Goal: Navigation & Orientation: Find specific page/section

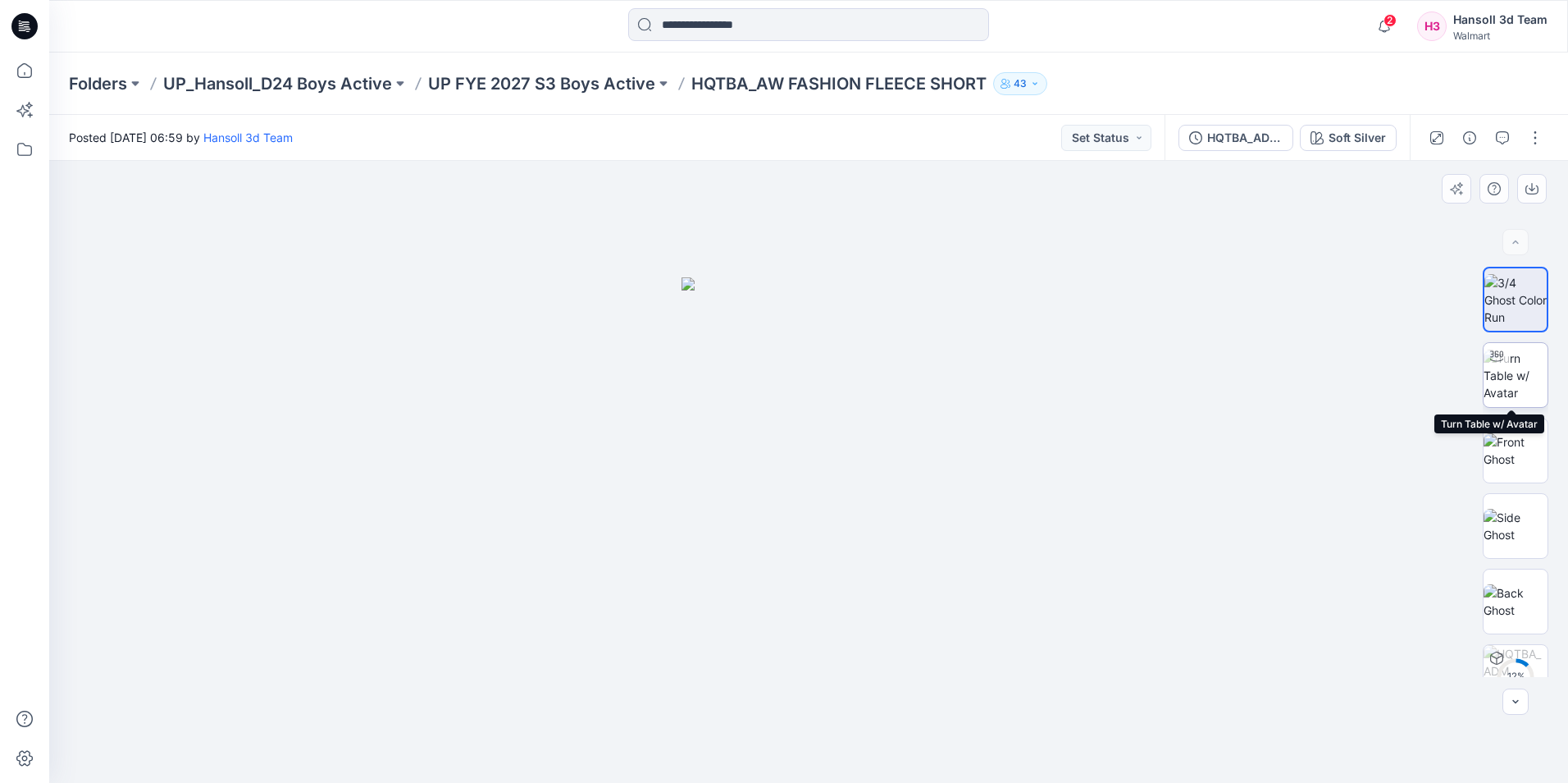
click at [1524, 378] on img at bounding box center [1515, 374] width 64 height 52
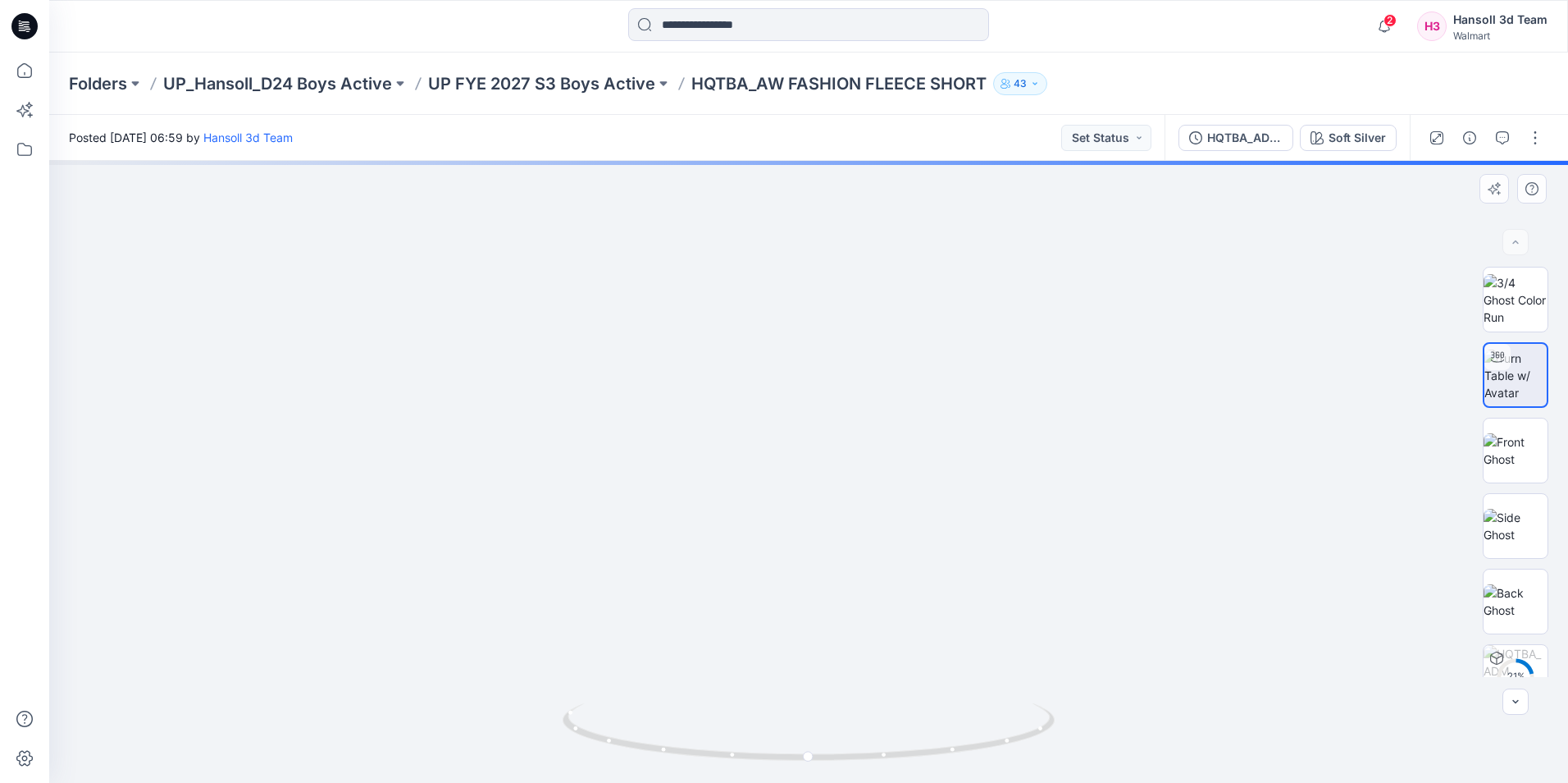
drag, startPoint x: 892, startPoint y: 677, endPoint x: 853, endPoint y: 470, distance: 210.6
click at [853, 470] on img at bounding box center [778, 45] width 1962 height 1475
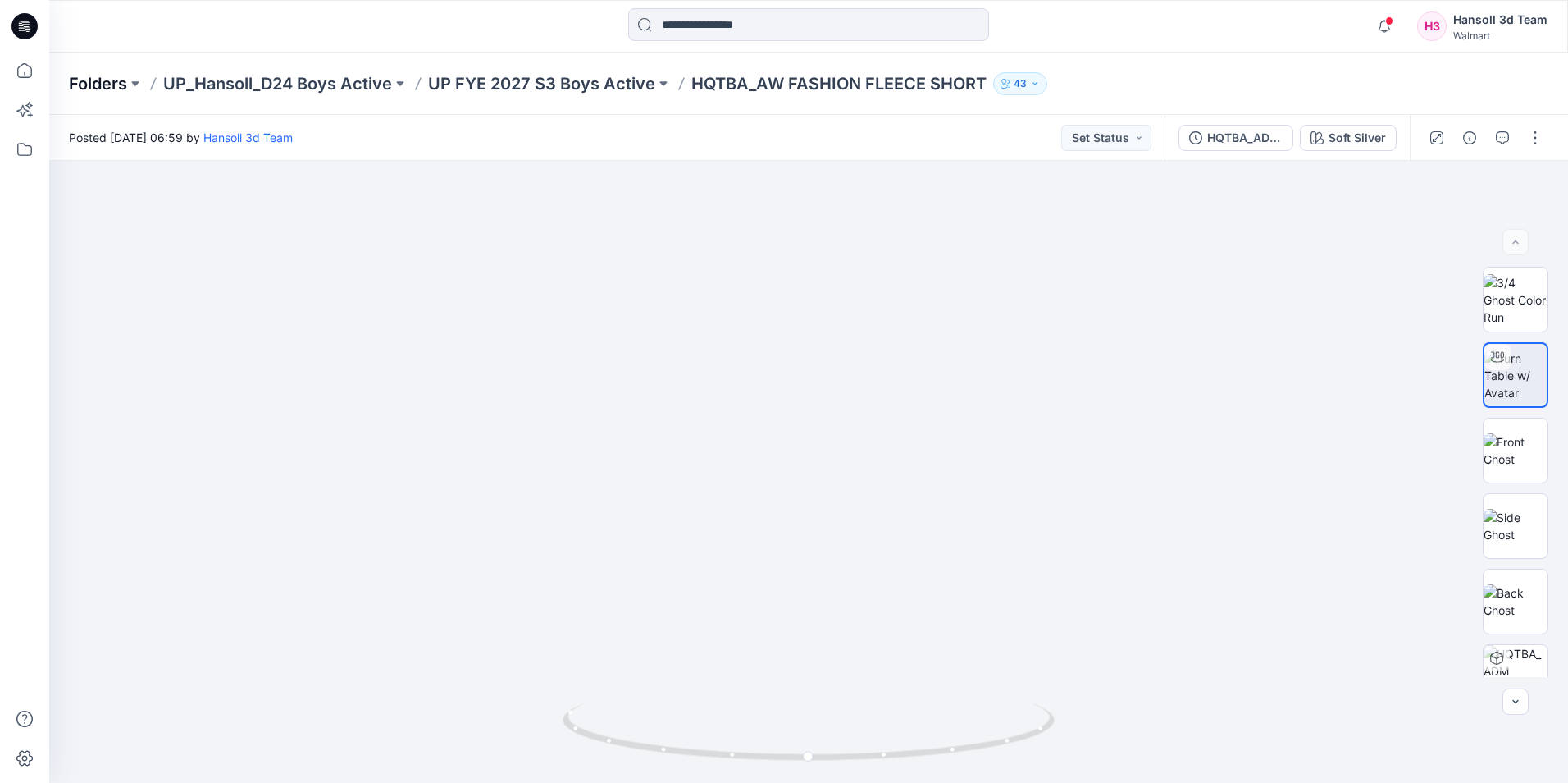
click at [105, 79] on p "Folders" at bounding box center [98, 84] width 58 height 23
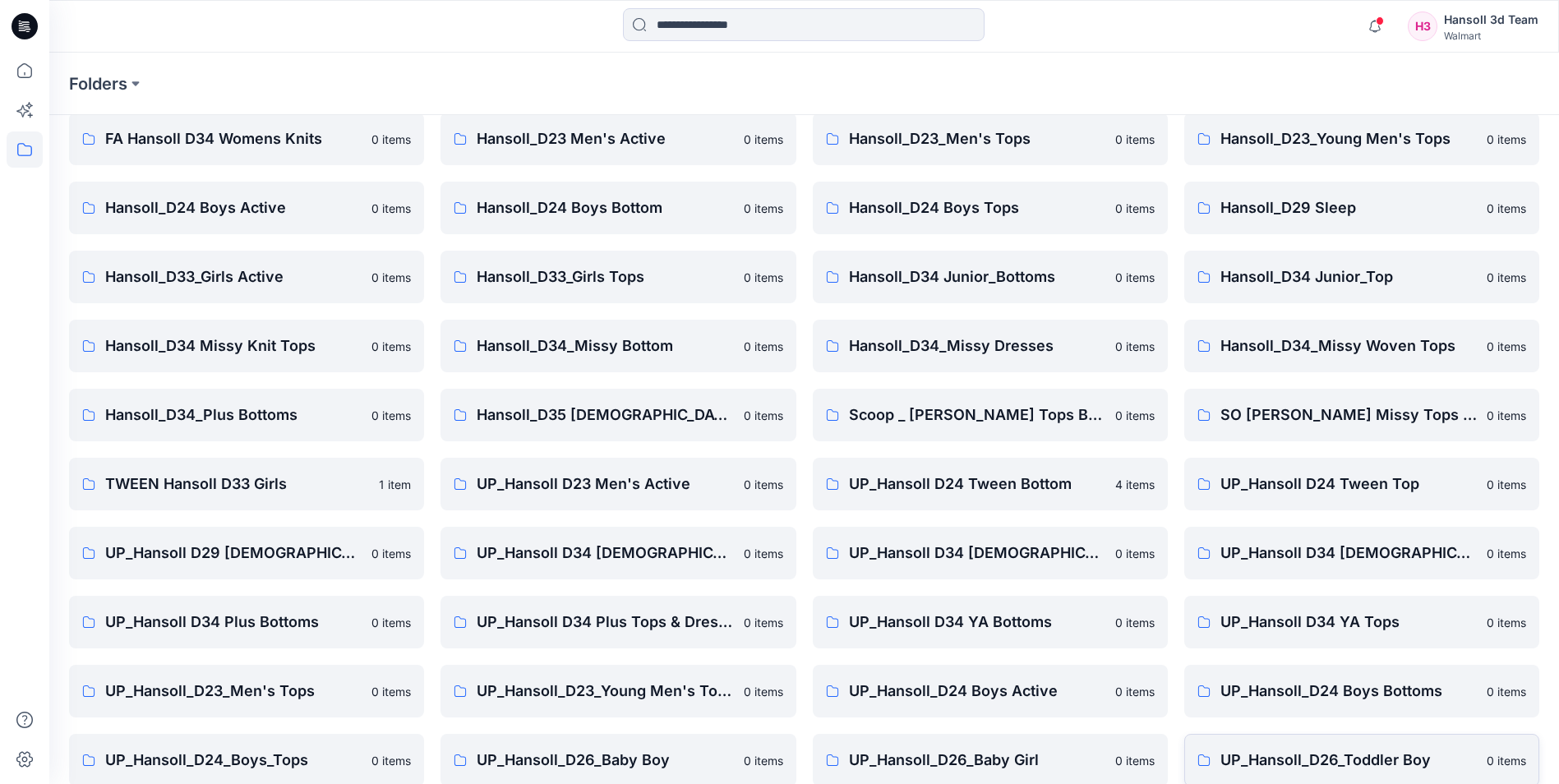
scroll to position [228, 0]
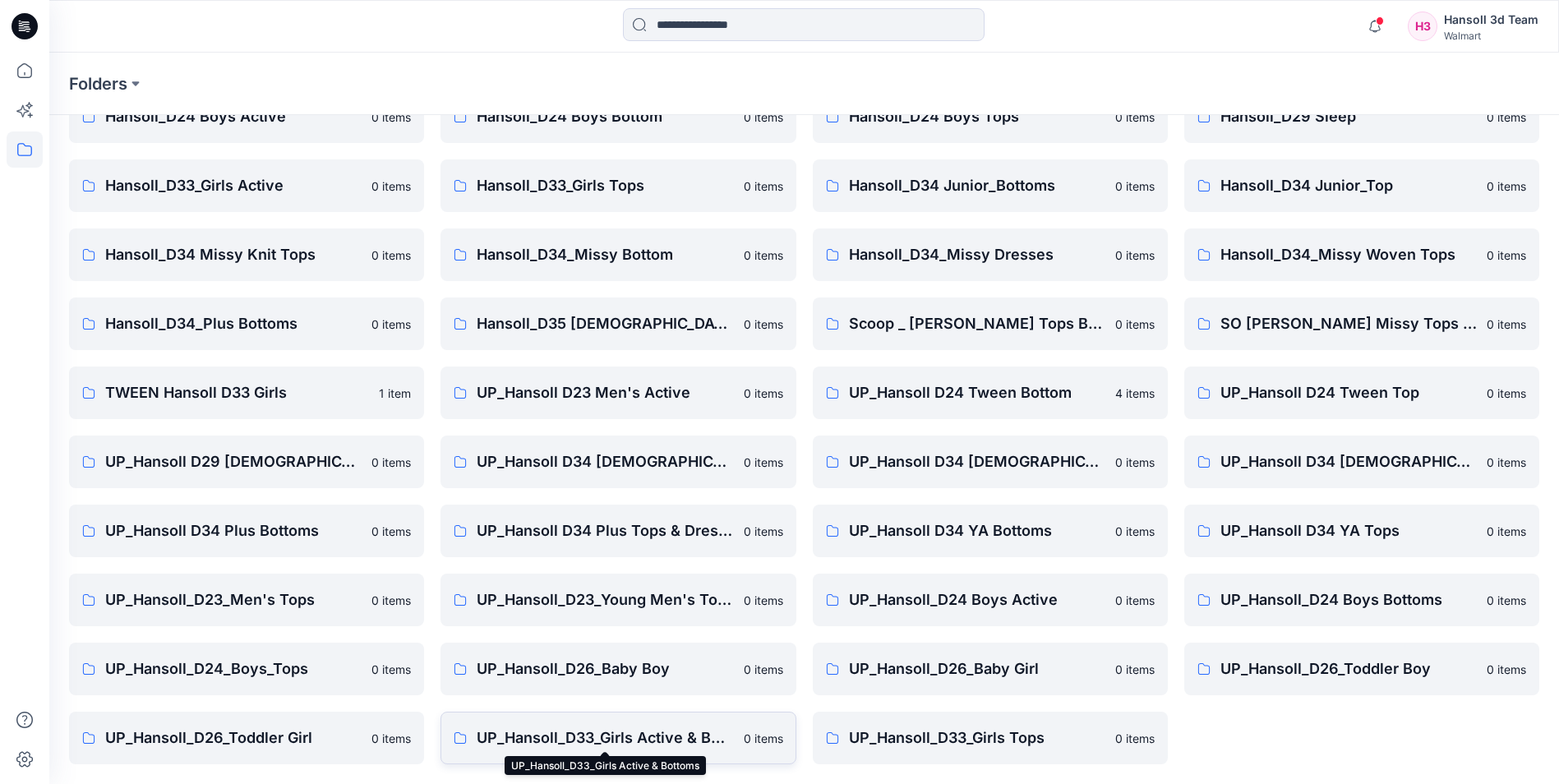
click at [574, 740] on p "UP_Hansoll_D33_Girls Active & Bottoms" at bounding box center [604, 738] width 256 height 23
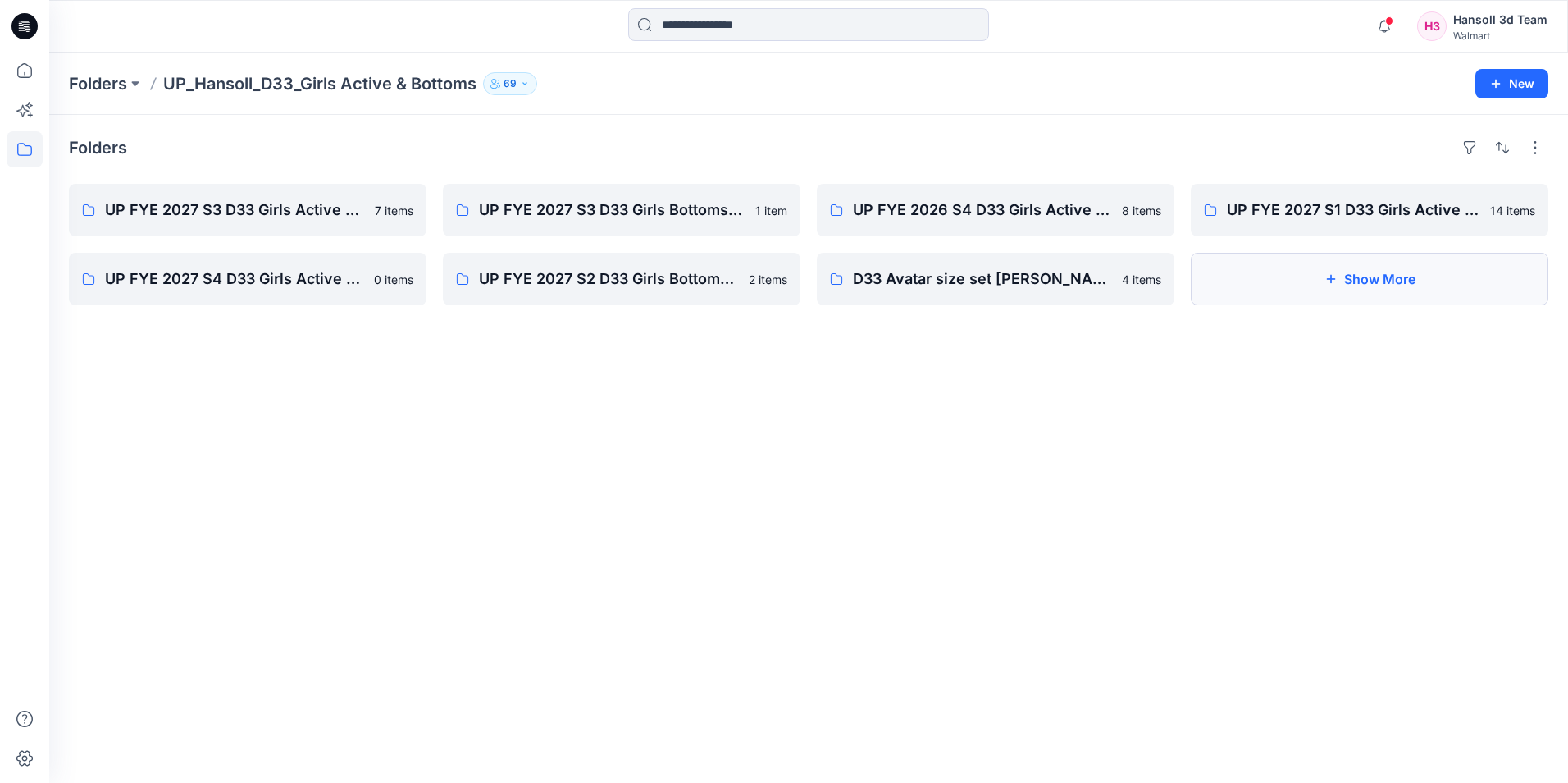
click at [1407, 296] on button "Show More" at bounding box center [1370, 278] width 358 height 52
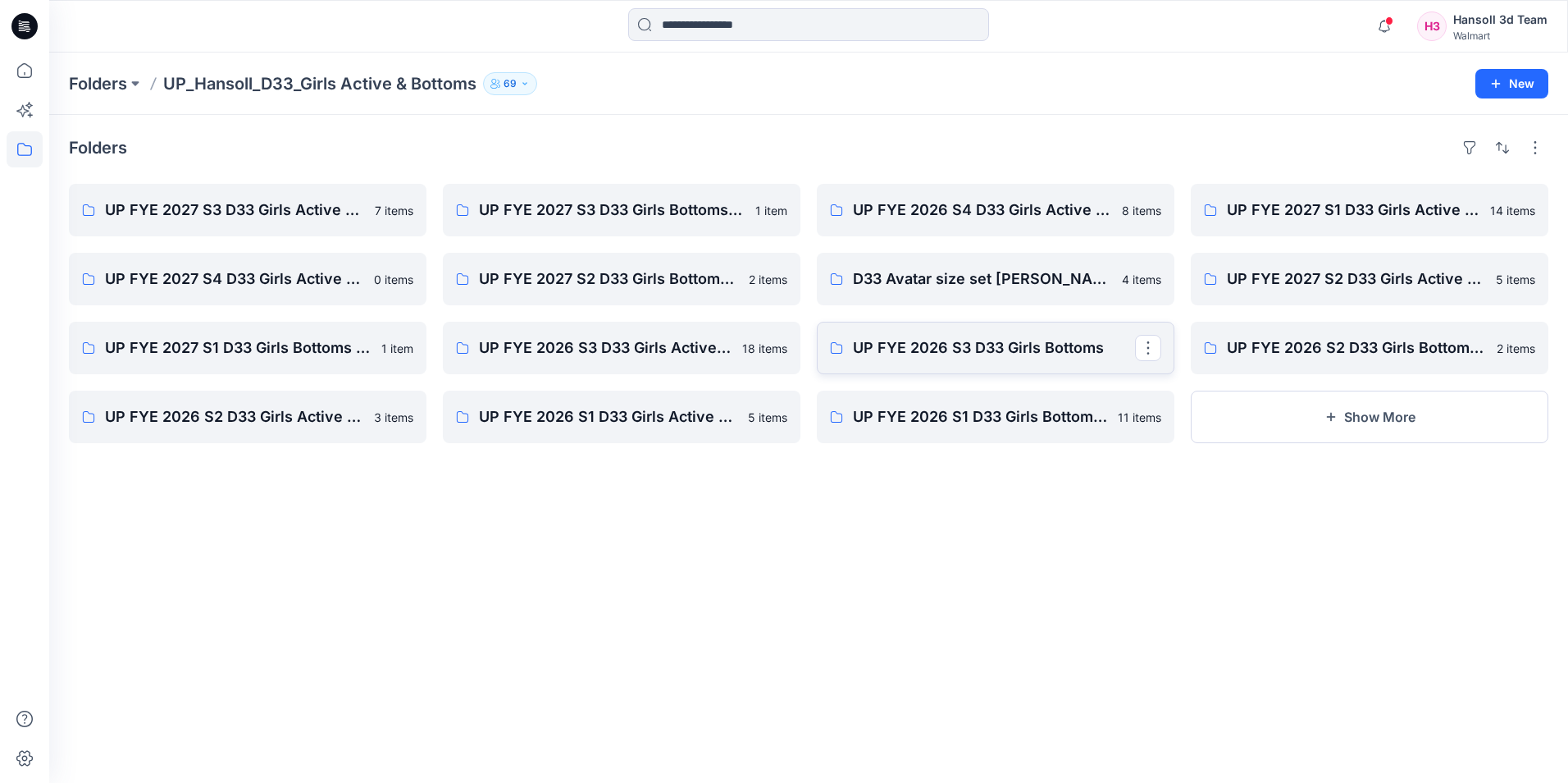
click at [1057, 356] on p "UP FYE 2026 S3 D33 Girls Bottoms" at bounding box center [993, 347] width 282 height 23
click at [660, 349] on p "UP FYE 2026 S3 D33 Girls Active Hansoll" at bounding box center [620, 347] width 282 height 23
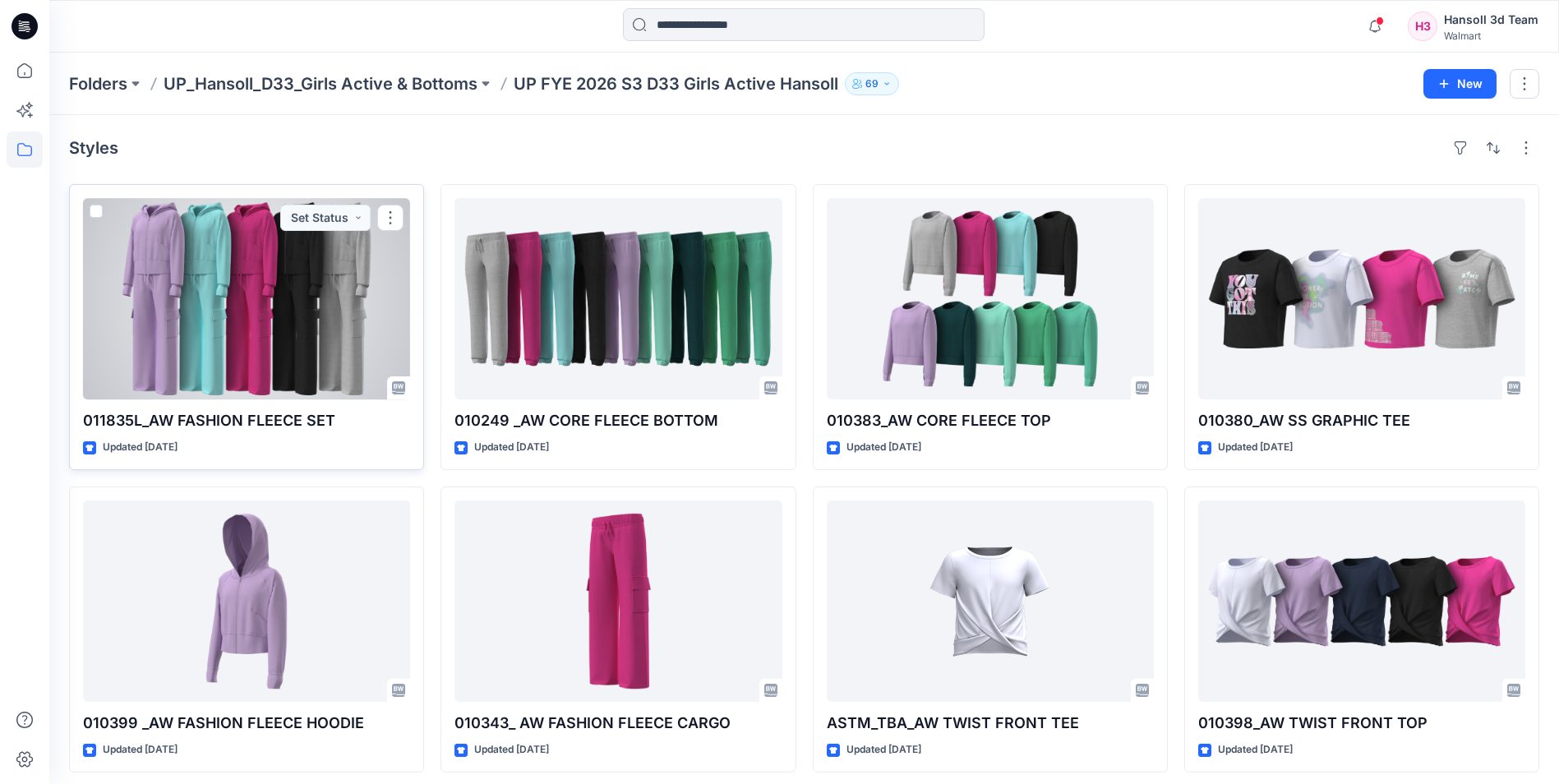
click at [305, 349] on div at bounding box center [247, 299] width 327 height 201
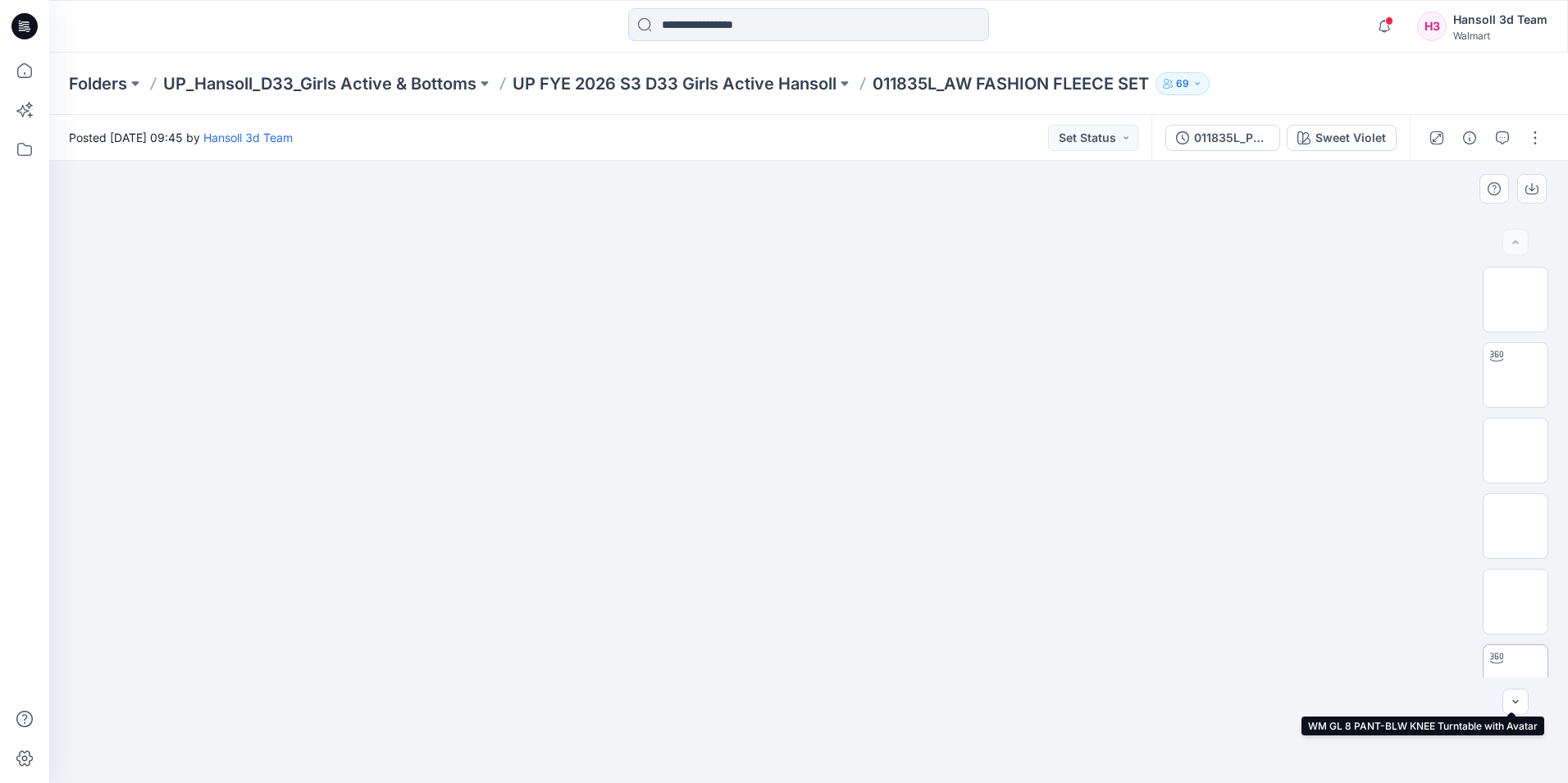
click at [1516, 677] on img at bounding box center [1516, 677] width 0 height 0
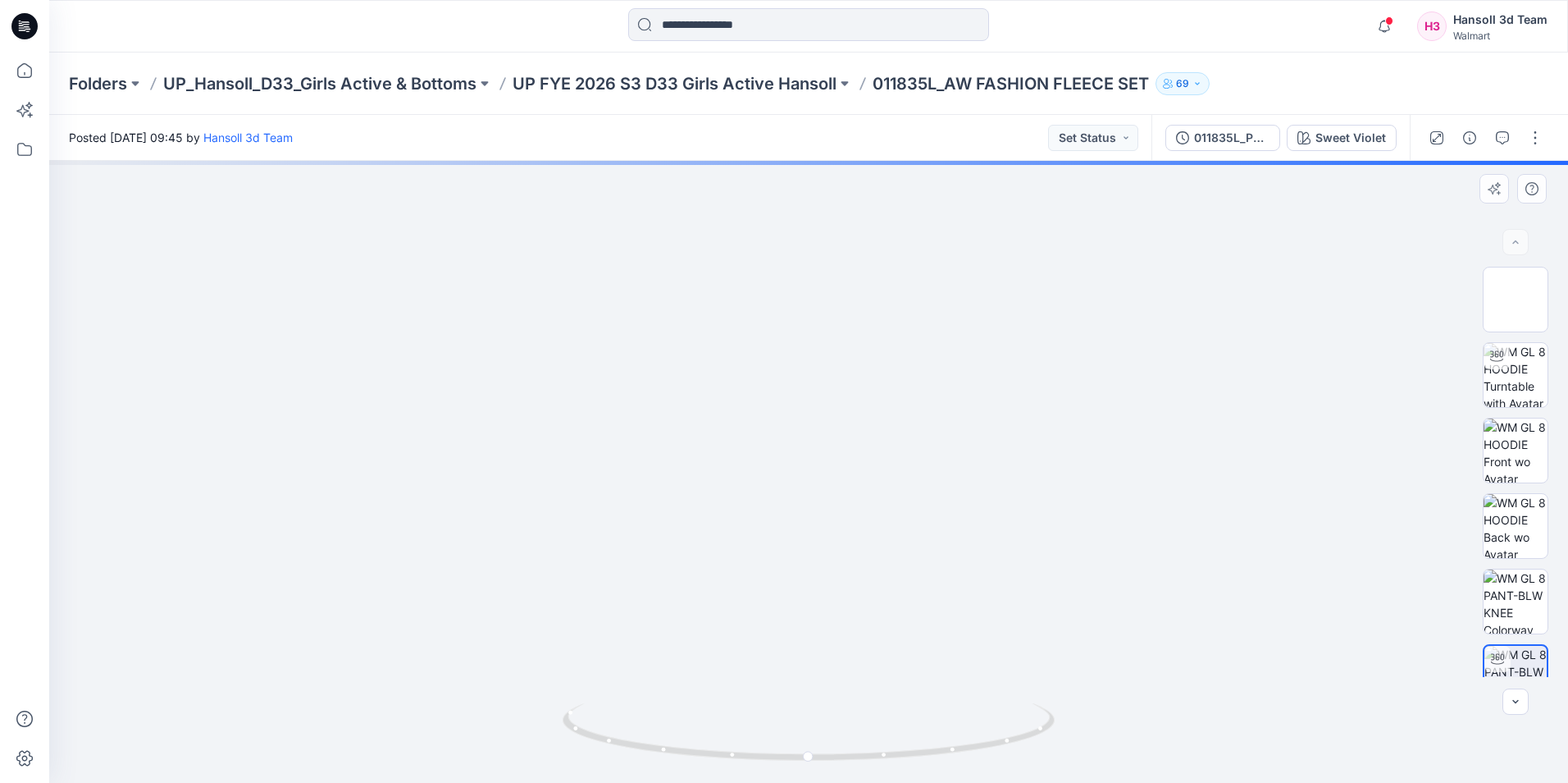
drag, startPoint x: 852, startPoint y: 239, endPoint x: 908, endPoint y: 670, distance: 434.6
click at [908, 670] on img at bounding box center [809, 471] width 1117 height 622
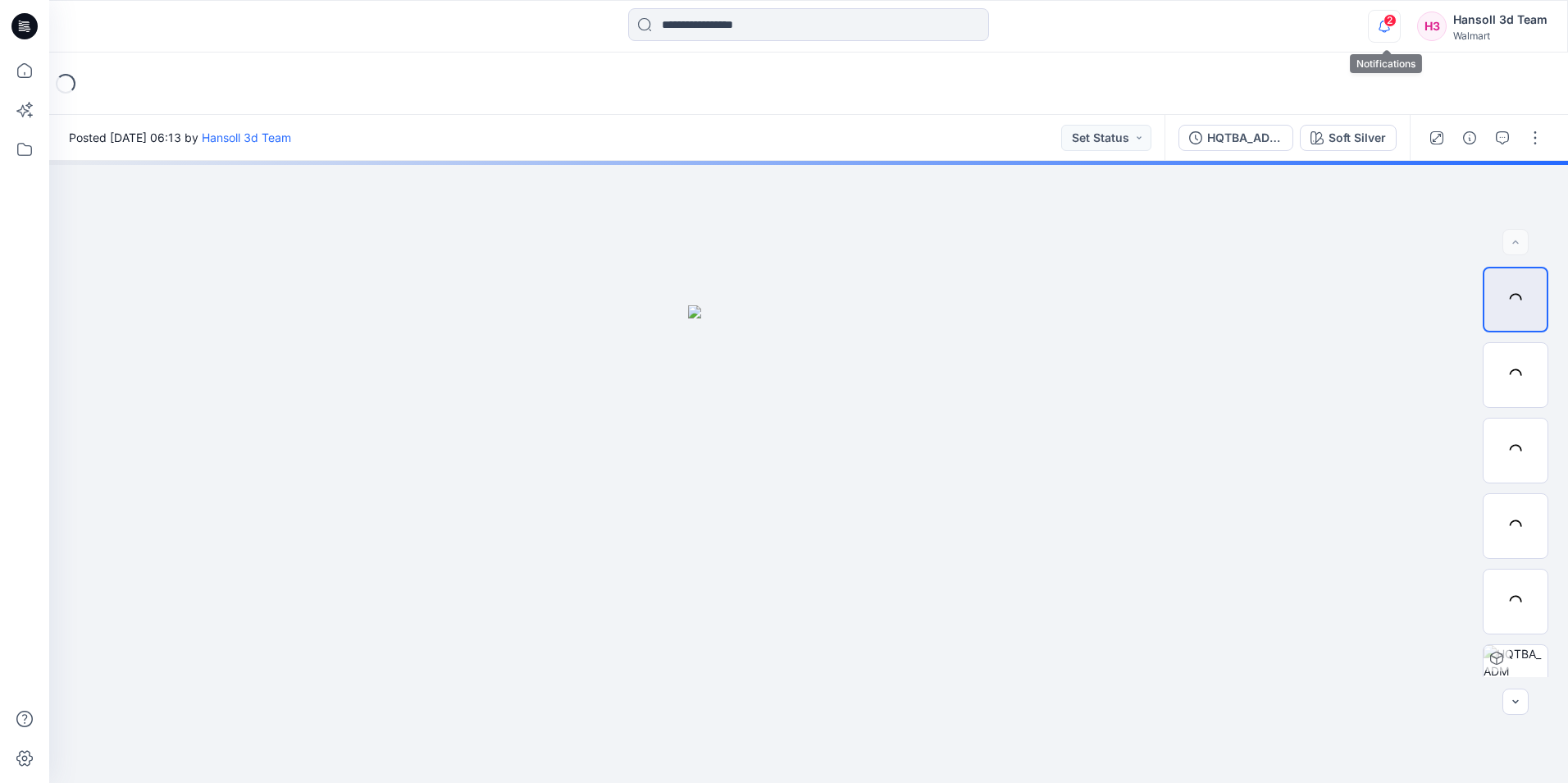
click at [1400, 27] on button "button" at bounding box center [1385, 26] width 33 height 33
click at [1386, 24] on icon "button" at bounding box center [1385, 26] width 31 height 33
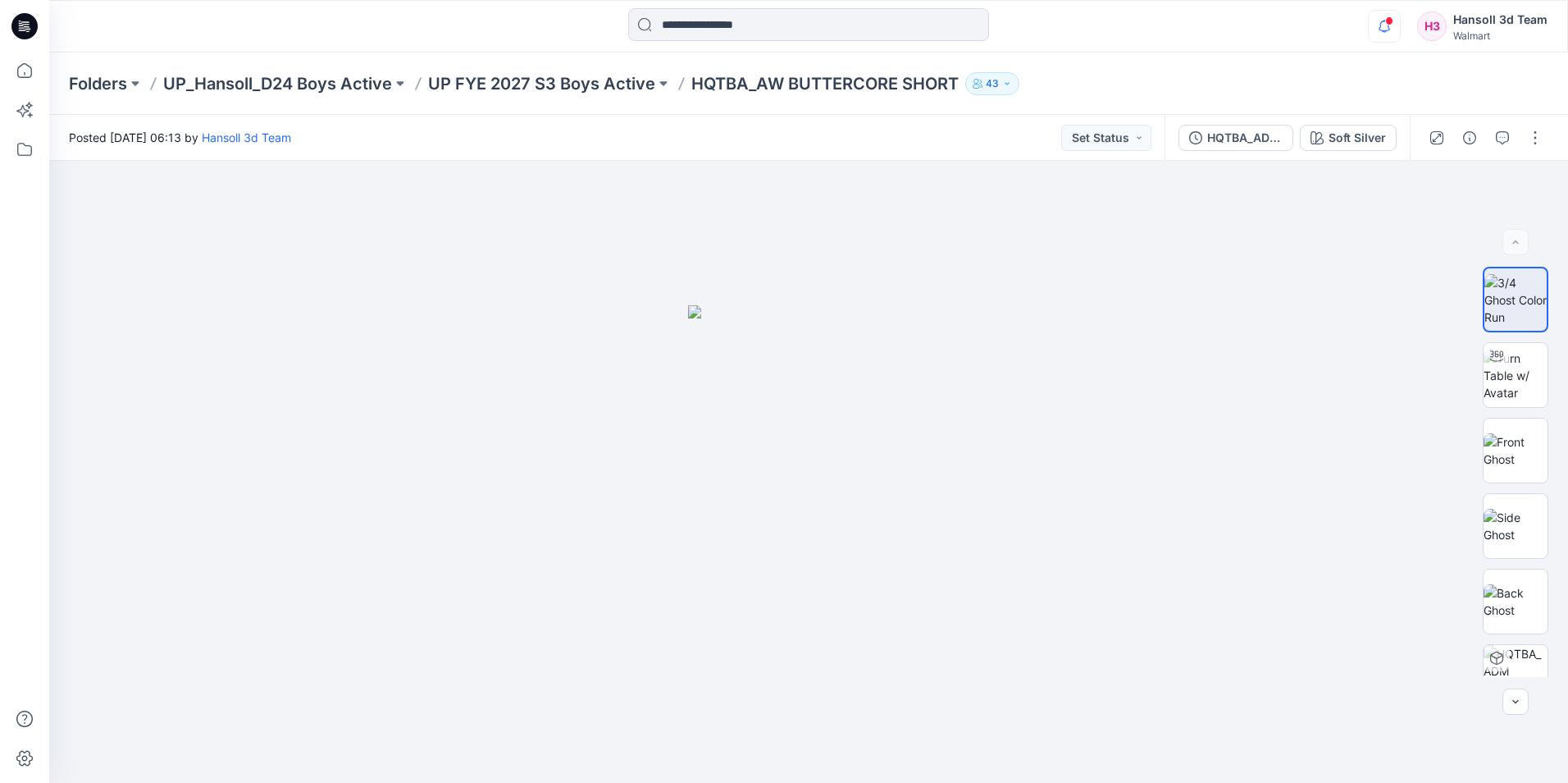
click at [1386, 24] on icon "button" at bounding box center [1385, 26] width 31 height 33
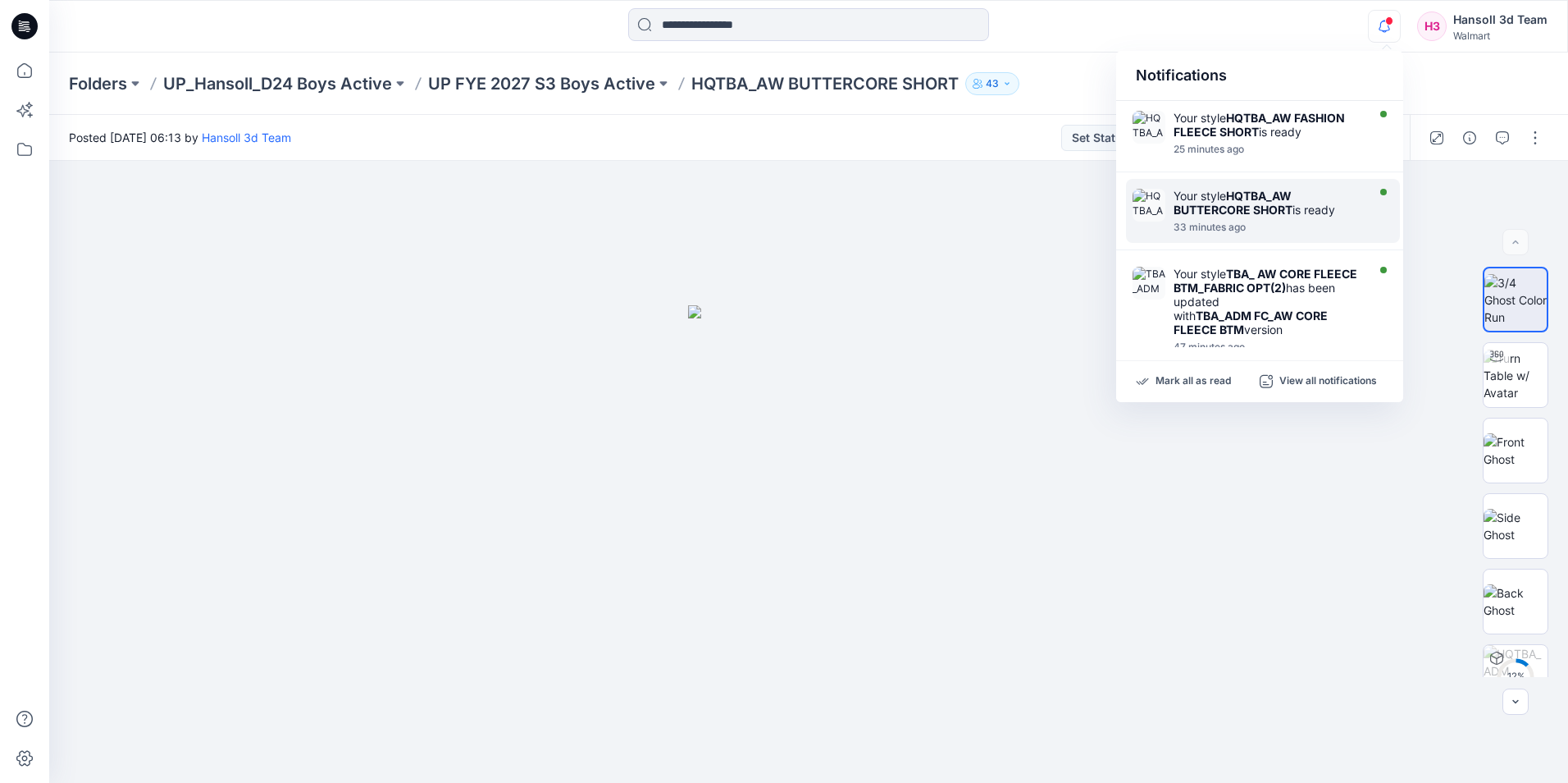
click at [1226, 184] on div "Your style HQTBA_AW BUTTERCORE SHORT is ready 33 minutes ago" at bounding box center [1263, 210] width 274 height 64
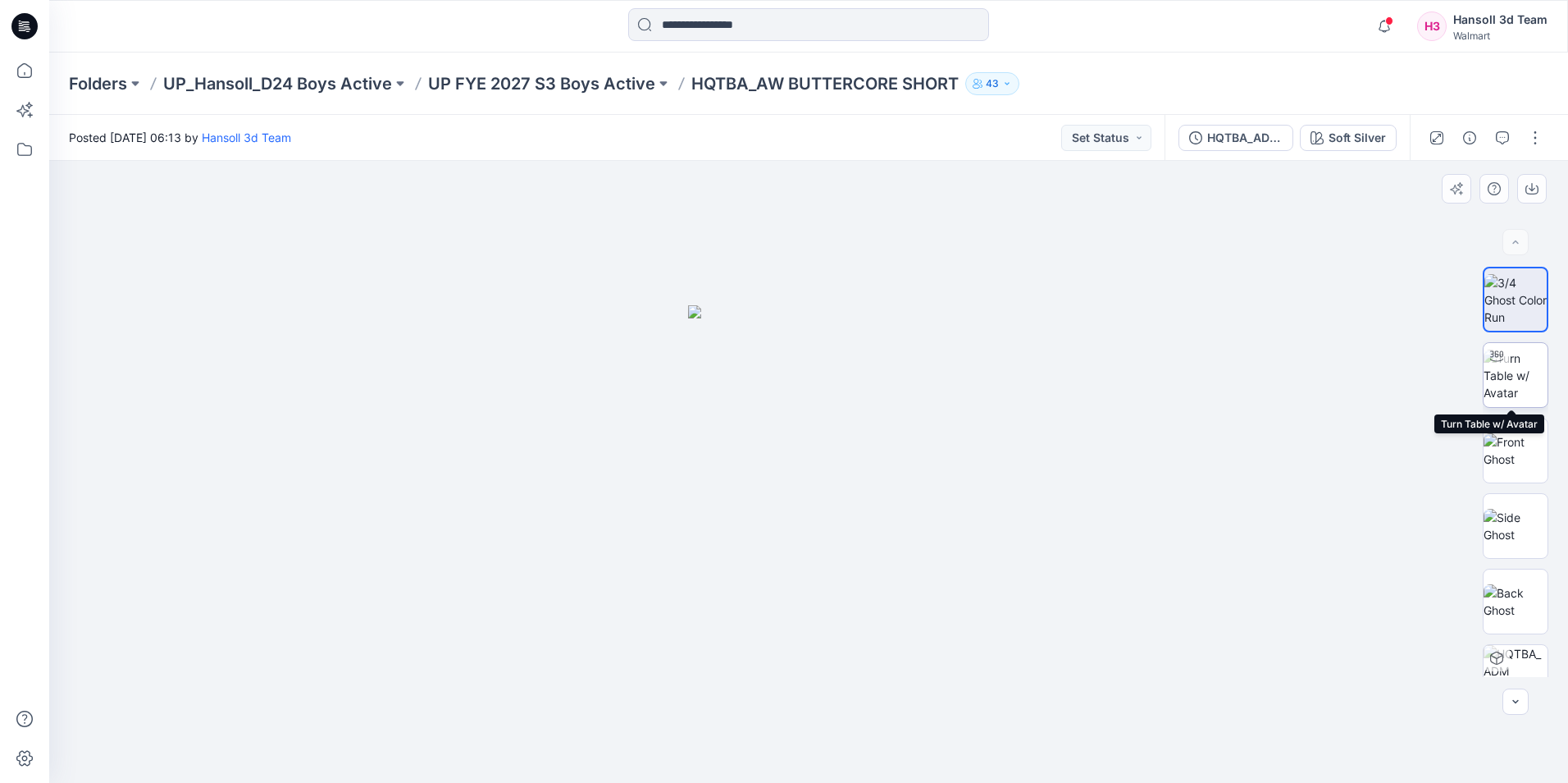
click at [1521, 367] on img at bounding box center [1515, 374] width 64 height 52
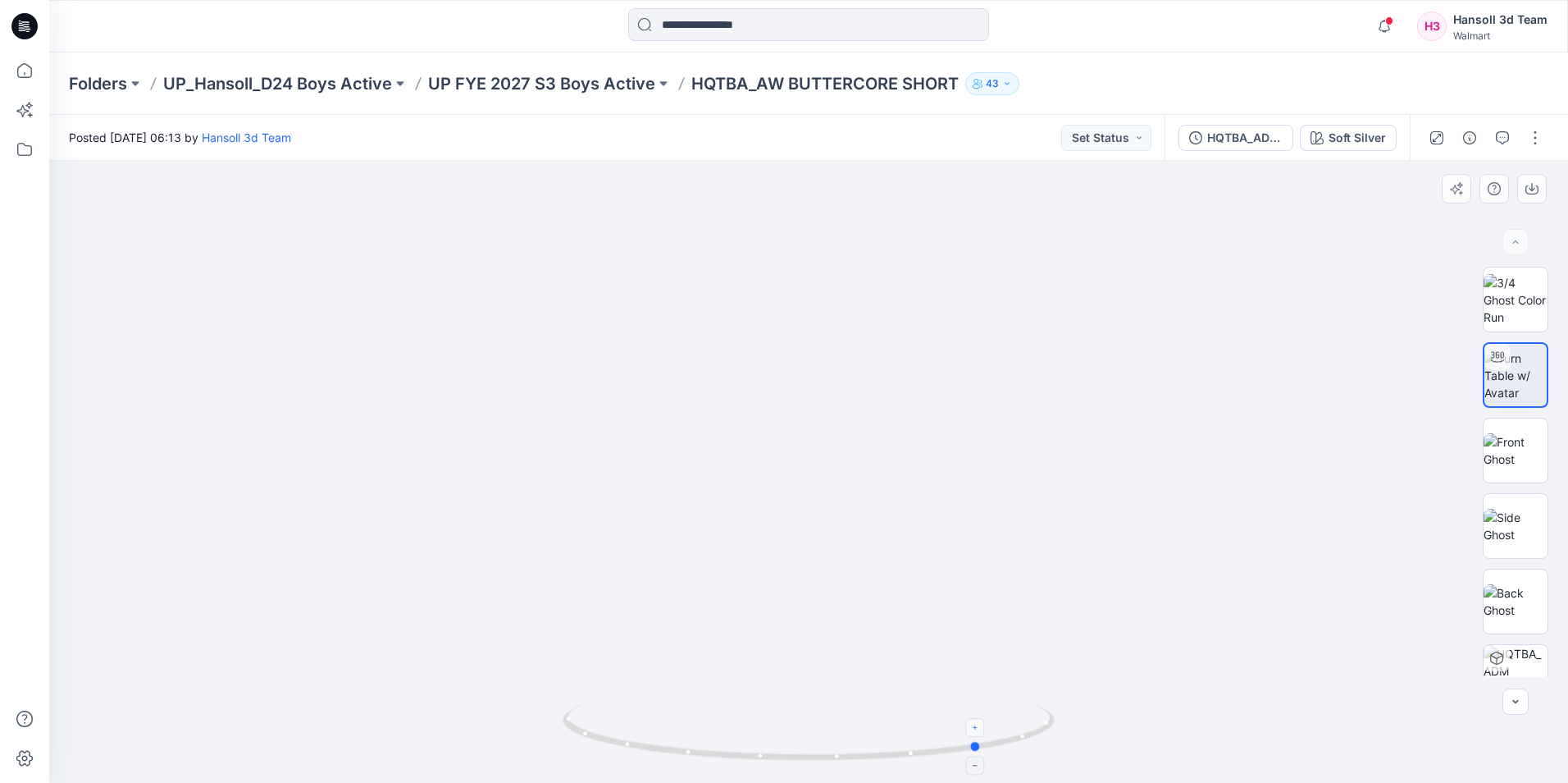
drag, startPoint x: 805, startPoint y: 759, endPoint x: 978, endPoint y: 731, distance: 175.3
click at [978, 731] on icon at bounding box center [811, 733] width 496 height 61
click at [1400, 33] on button "button" at bounding box center [1385, 26] width 33 height 33
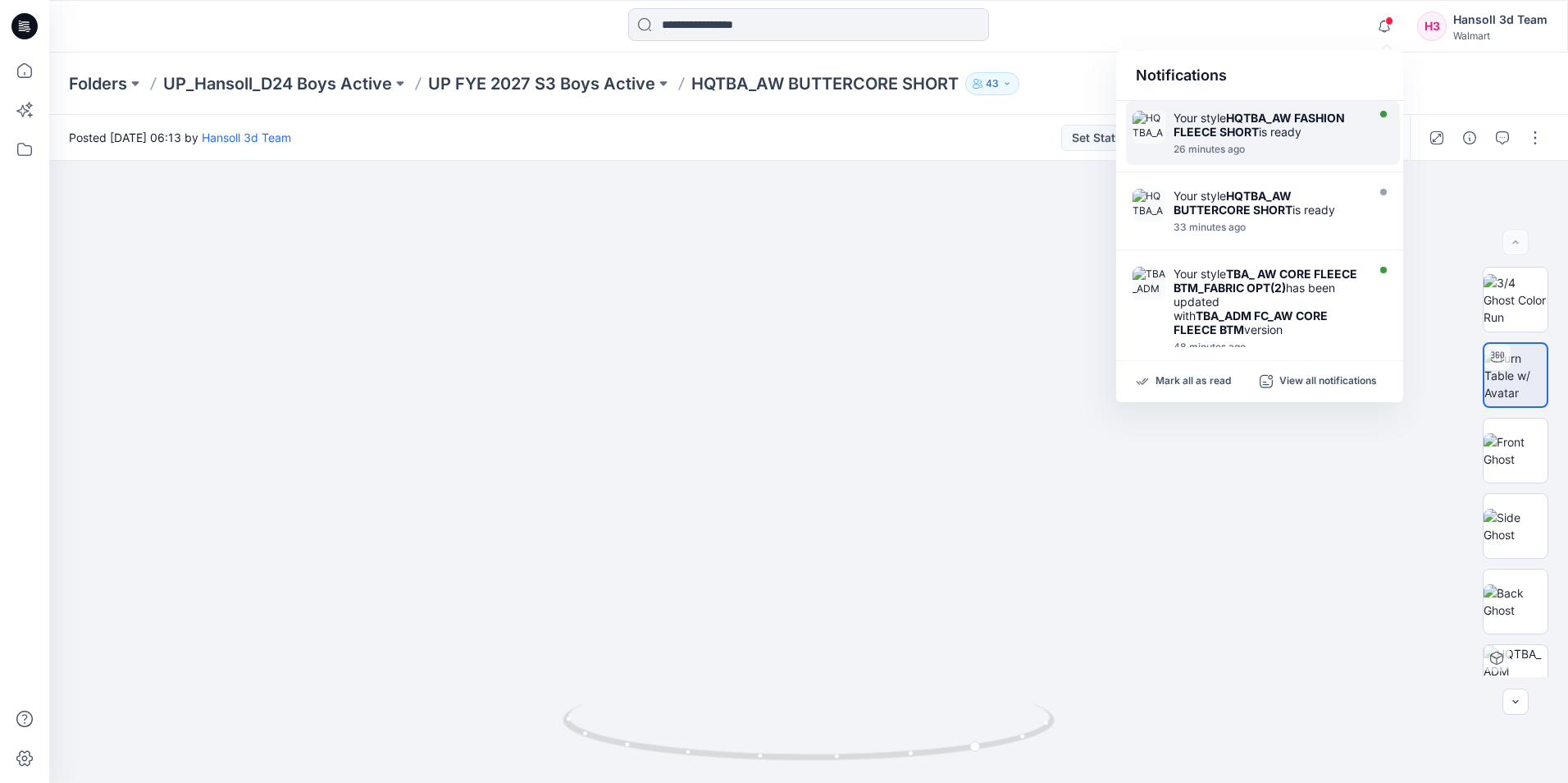
click at [1315, 147] on div "26 minutes ago" at bounding box center [1268, 148] width 188 height 11
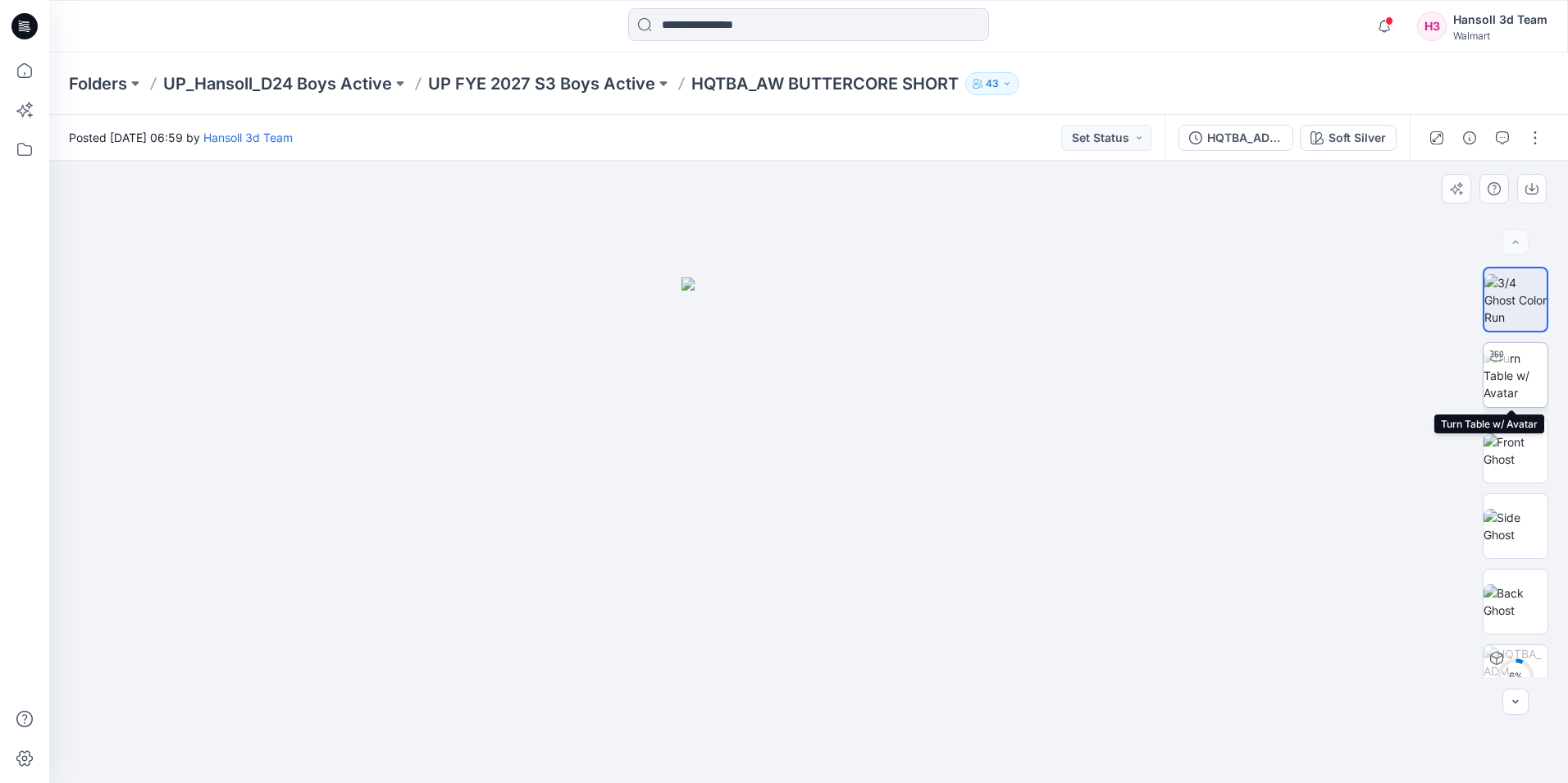
click at [1523, 364] on img at bounding box center [1515, 374] width 64 height 52
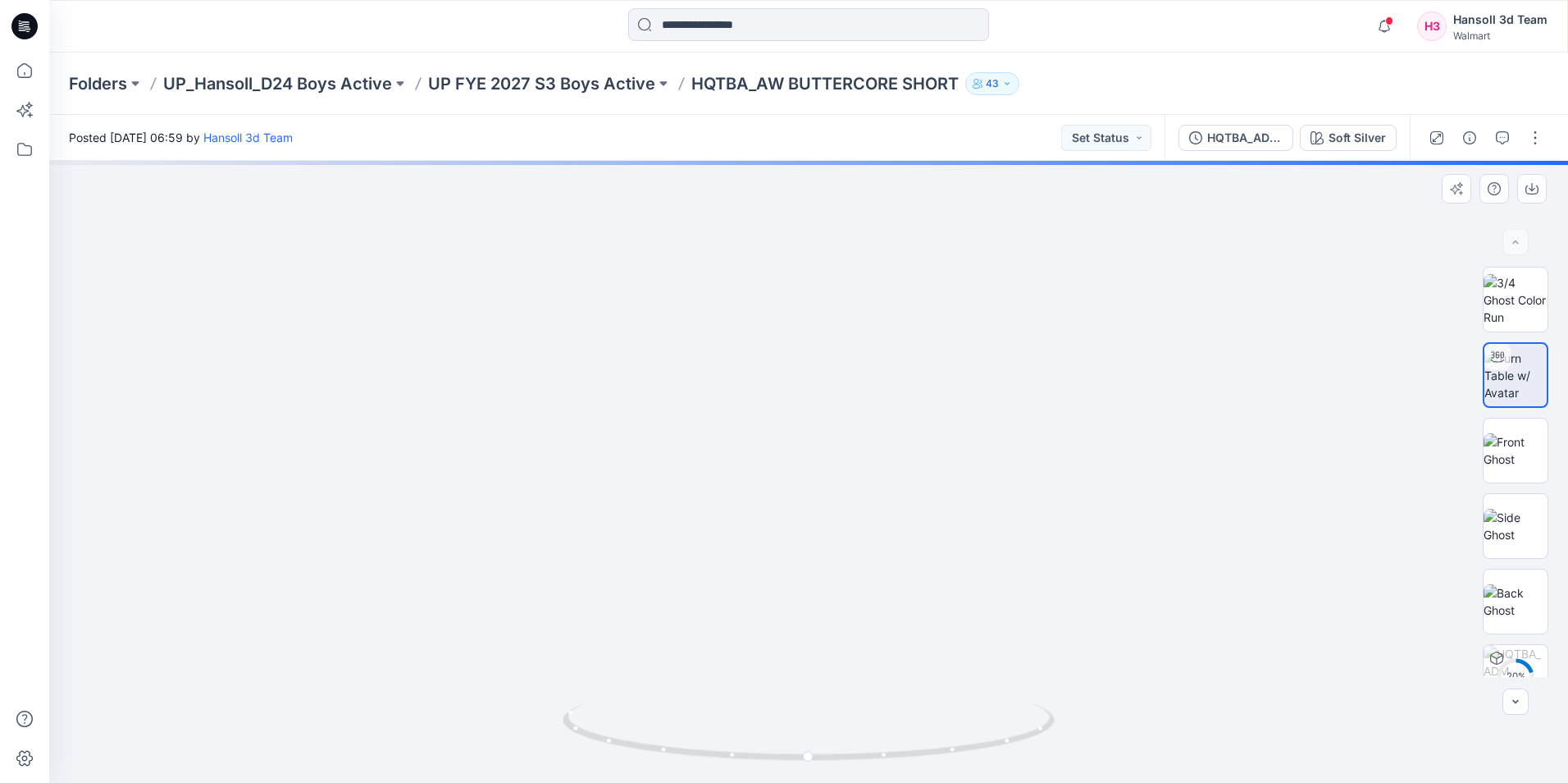
drag, startPoint x: 850, startPoint y: 662, endPoint x: 850, endPoint y: 550, distance: 112.0
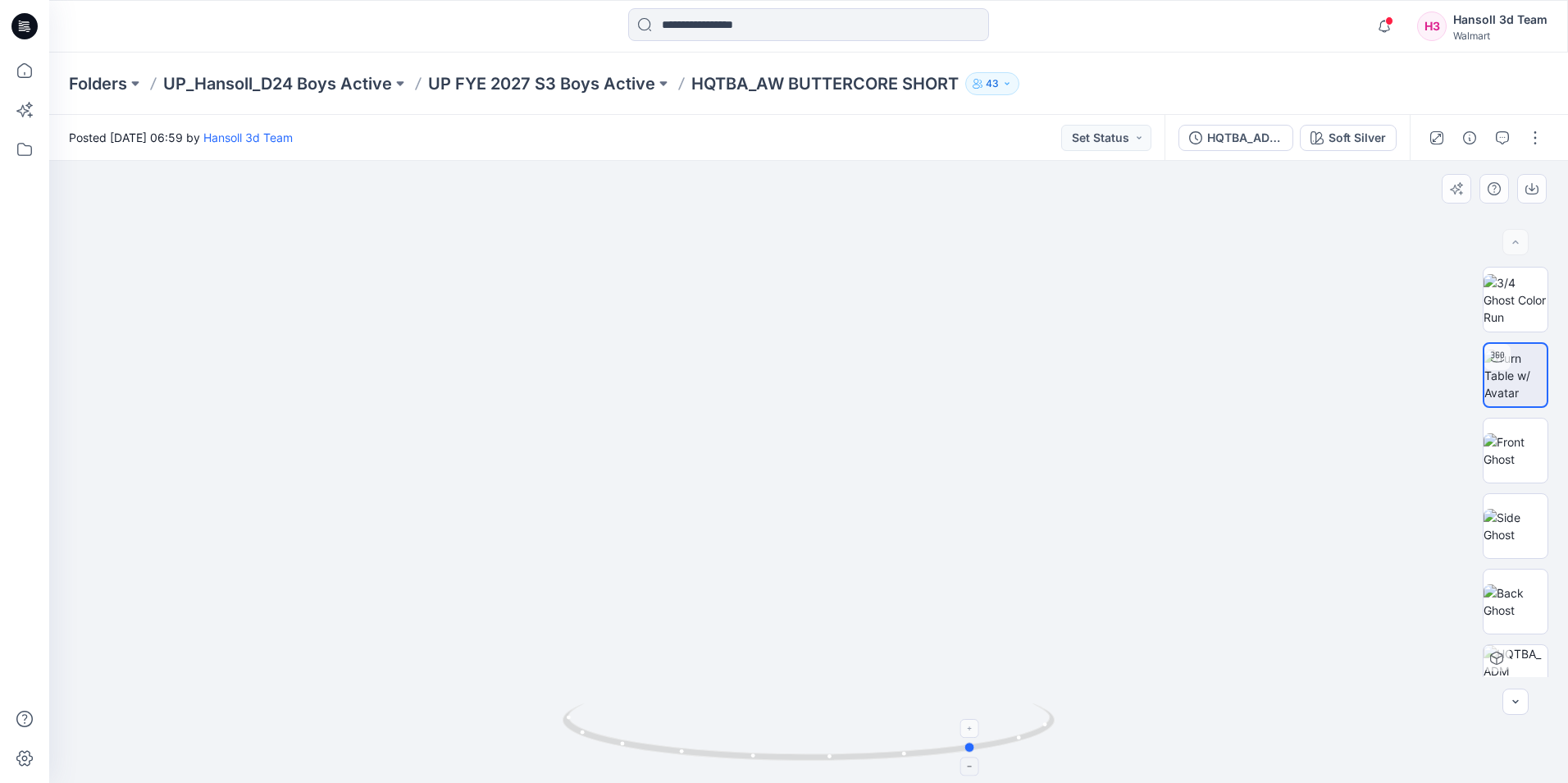
drag, startPoint x: 811, startPoint y: 760, endPoint x: 979, endPoint y: 758, distance: 168.0
click at [979, 758] on icon at bounding box center [811, 733] width 496 height 61
drag, startPoint x: 919, startPoint y: 525, endPoint x: 946, endPoint y: 365, distance: 162.3
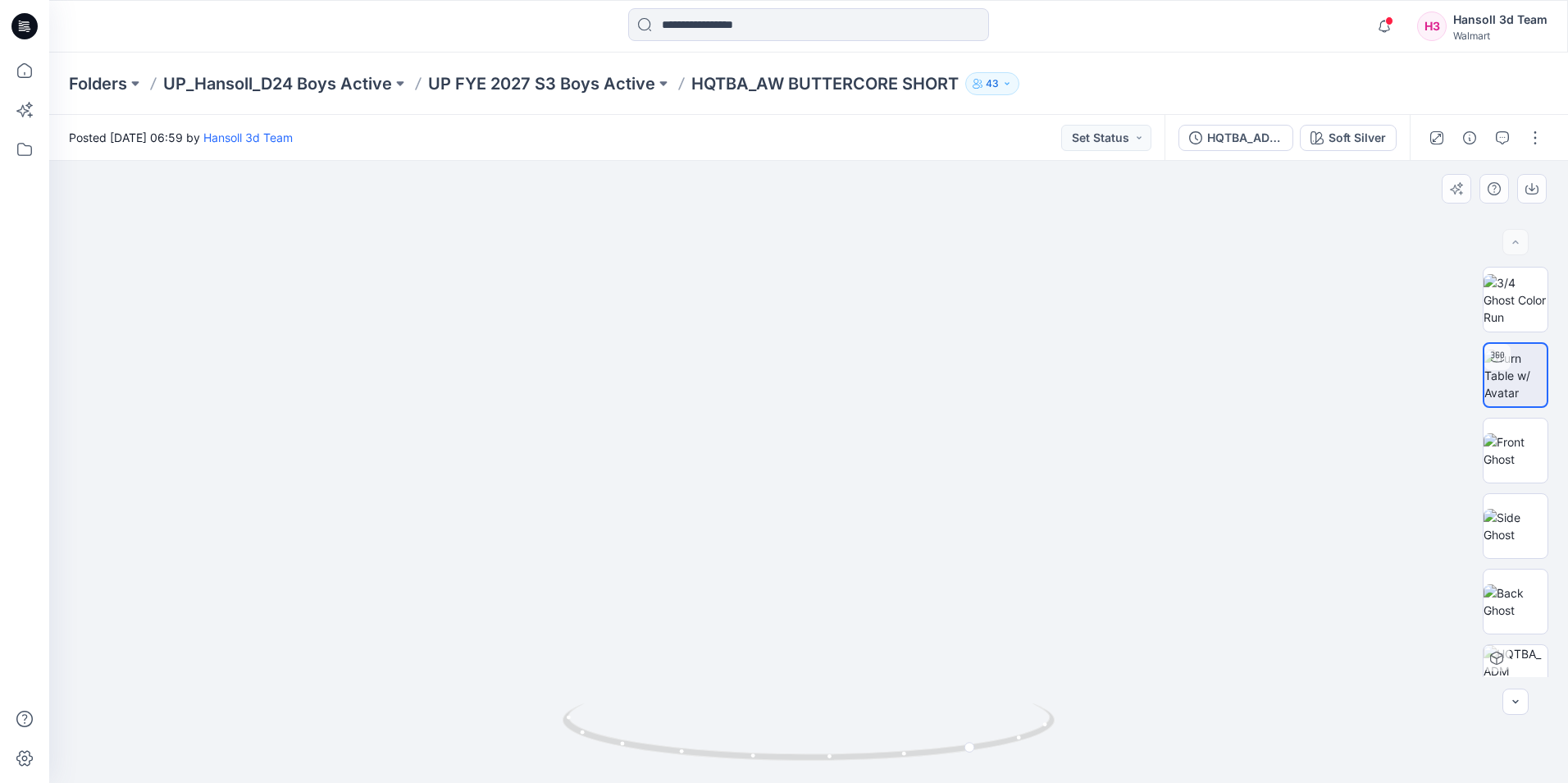
drag, startPoint x: 942, startPoint y: 311, endPoint x: 881, endPoint y: 594, distance: 289.5
drag, startPoint x: 874, startPoint y: 626, endPoint x: 824, endPoint y: 550, distance: 91.0
drag, startPoint x: 971, startPoint y: 746, endPoint x: 1179, endPoint y: 686, distance: 216.5
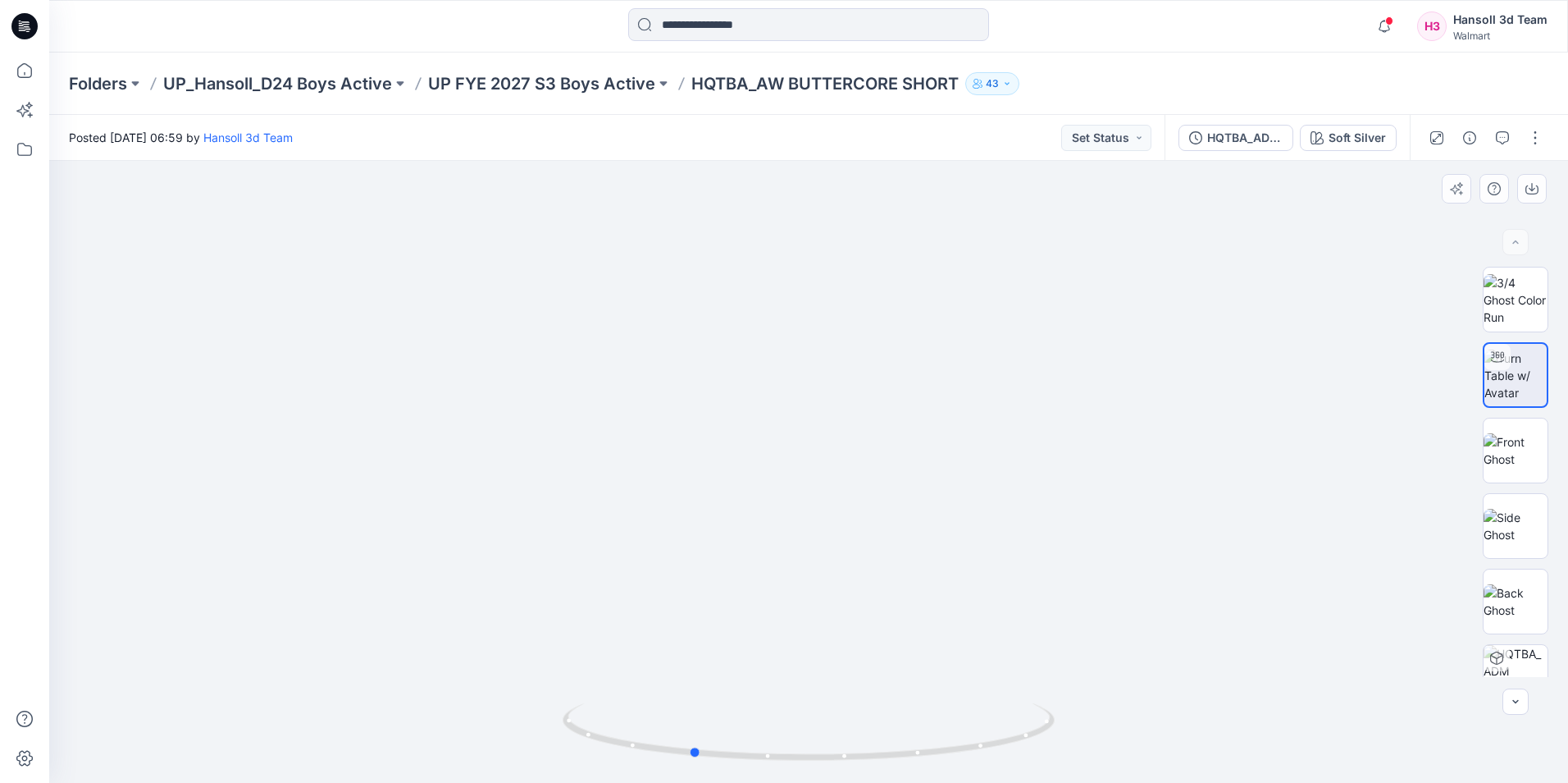
click at [1179, 686] on div at bounding box center [808, 471] width 1519 height 622
drag, startPoint x: 698, startPoint y: 754, endPoint x: 810, endPoint y: 753, distance: 112.0
click at [810, 753] on icon at bounding box center [811, 733] width 496 height 61
drag, startPoint x: 896, startPoint y: 703, endPoint x: 961, endPoint y: 544, distance: 171.8
click at [961, 544] on div at bounding box center [808, 471] width 1519 height 622
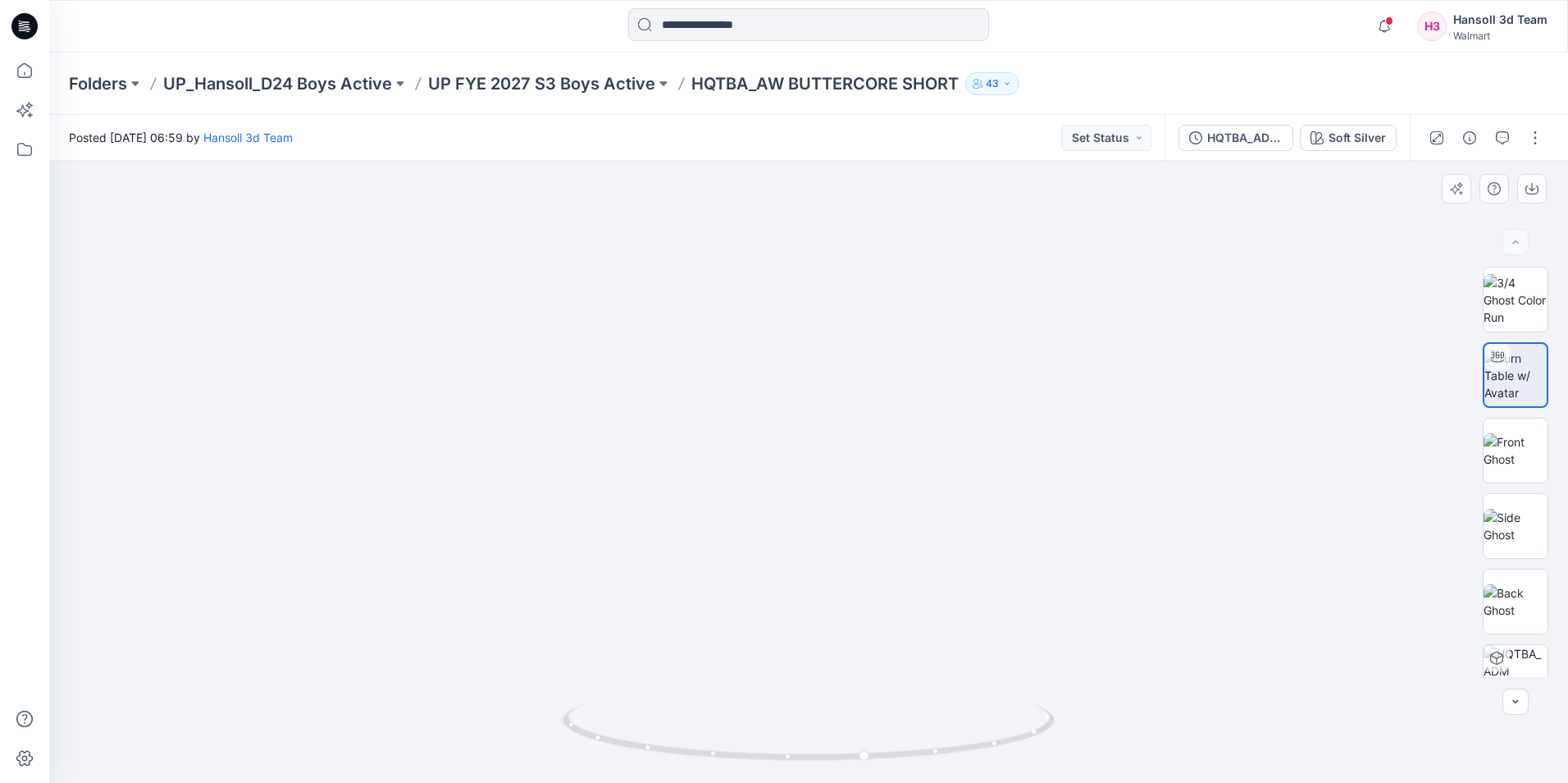
drag, startPoint x: 880, startPoint y: 689, endPoint x: 829, endPoint y: 485, distance: 210.3
click at [829, 485] on img at bounding box center [749, 53] width 1795 height 1457
drag, startPoint x: 866, startPoint y: 753, endPoint x: 962, endPoint y: 758, distance: 96.1
click at [962, 758] on icon at bounding box center [811, 733] width 496 height 61
drag, startPoint x: 579, startPoint y: 436, endPoint x: 944, endPoint y: 642, distance: 419.1
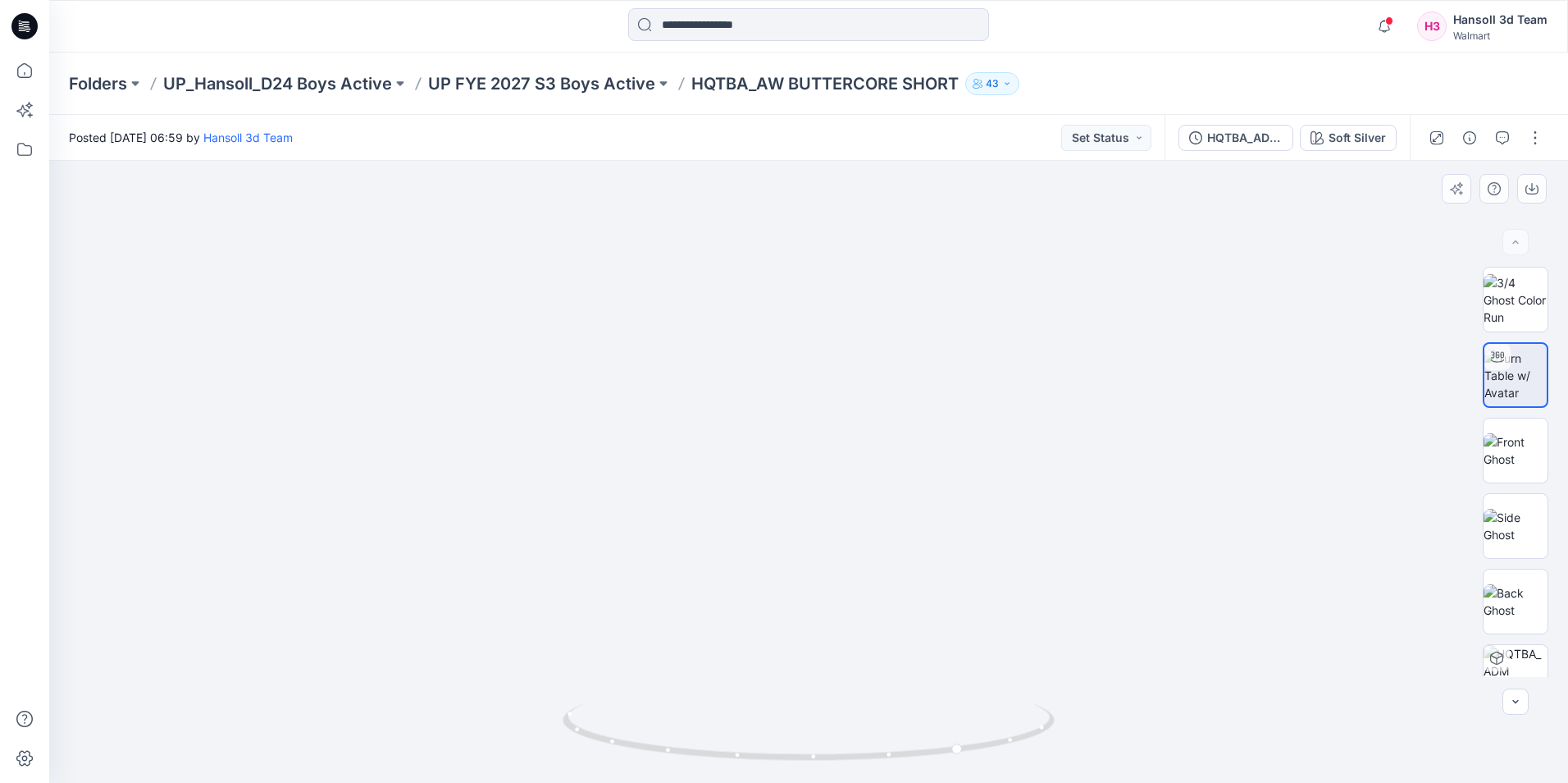
drag, startPoint x: 964, startPoint y: 752, endPoint x: 795, endPoint y: 755, distance: 169.0
click at [795, 755] on icon at bounding box center [811, 733] width 496 height 61
drag, startPoint x: 902, startPoint y: 251, endPoint x: 948, endPoint y: 511, distance: 264.0
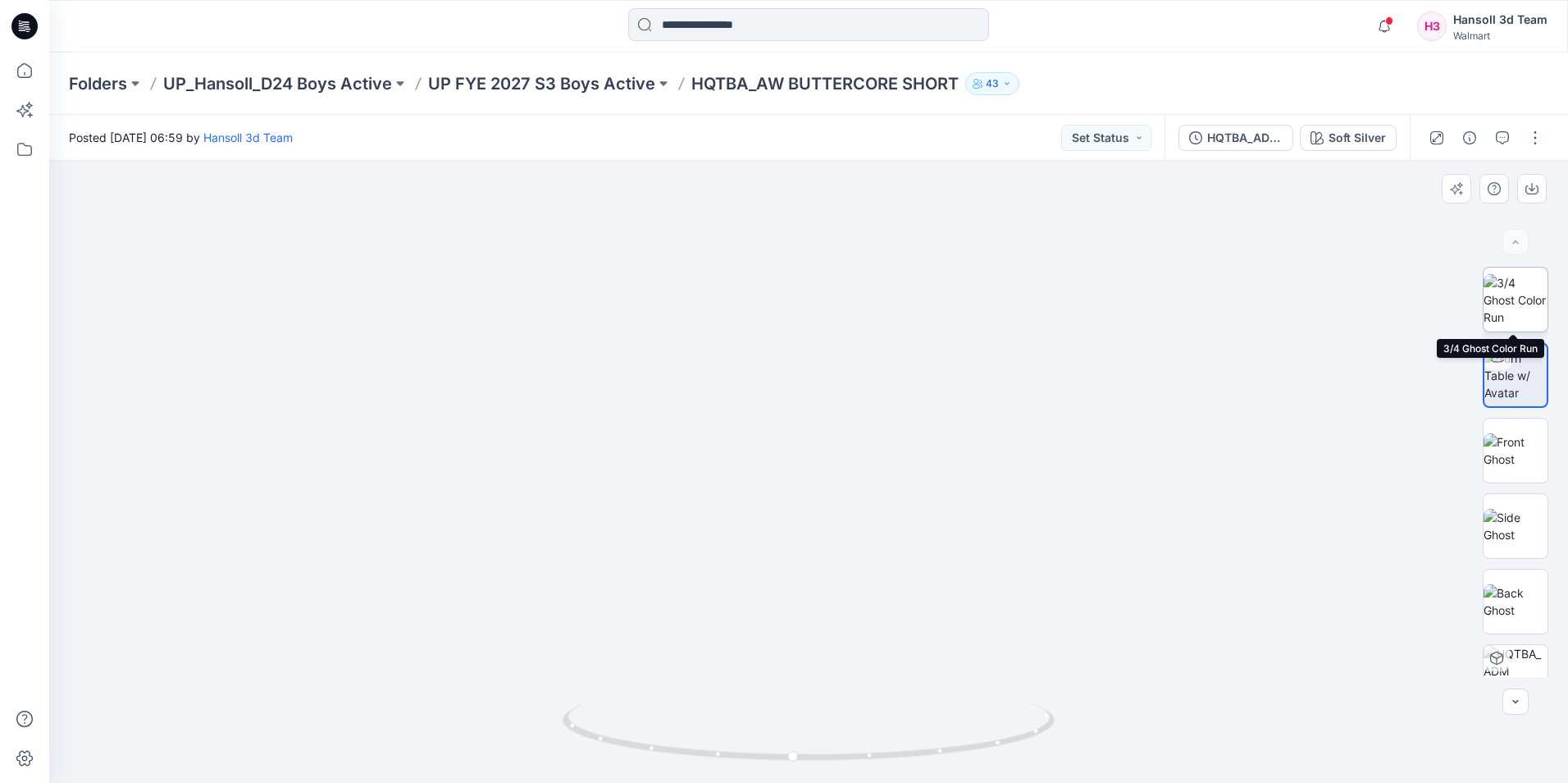
click at [1530, 313] on img at bounding box center [1515, 299] width 64 height 52
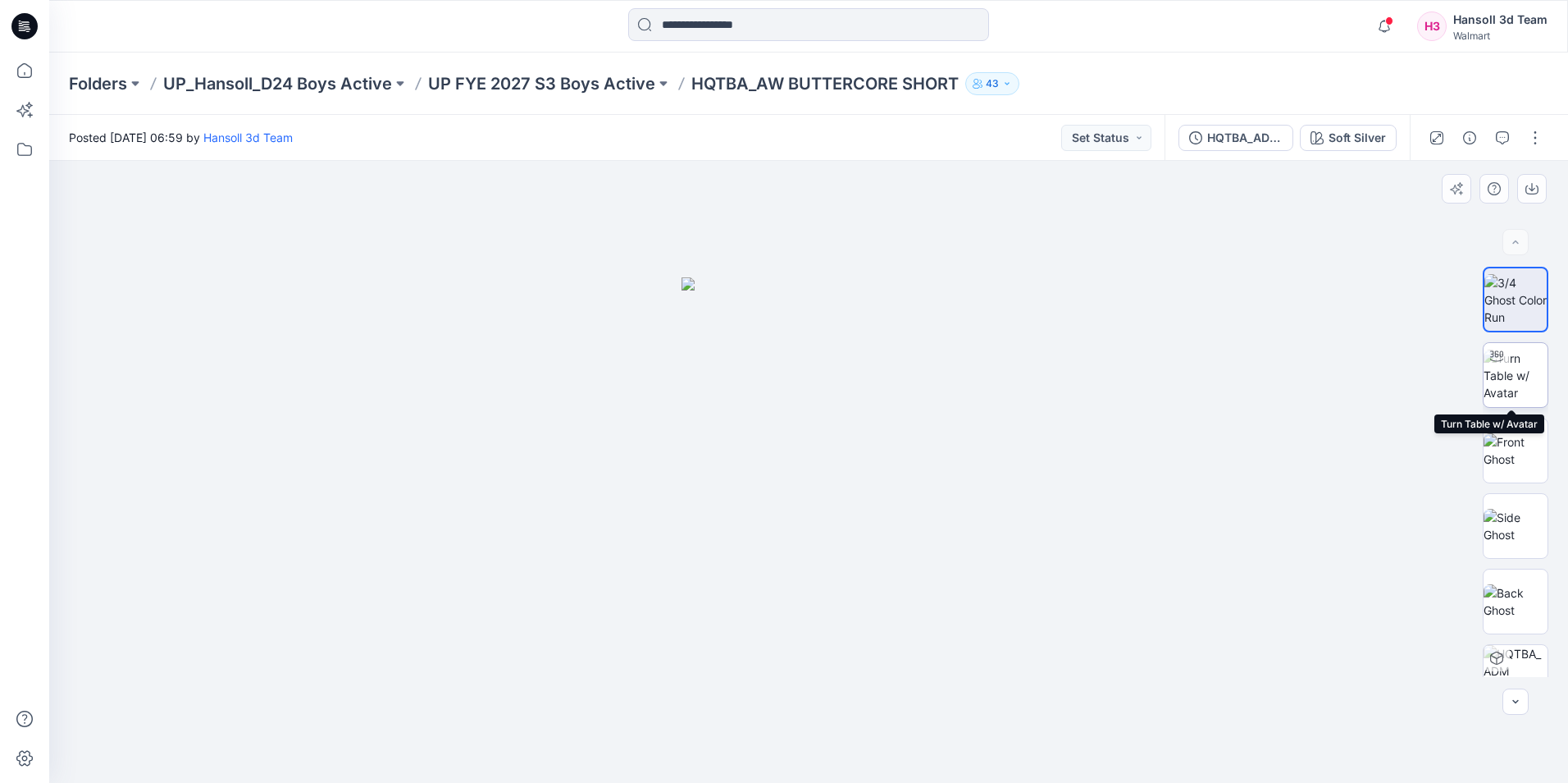
click at [1521, 392] on img at bounding box center [1515, 374] width 64 height 52
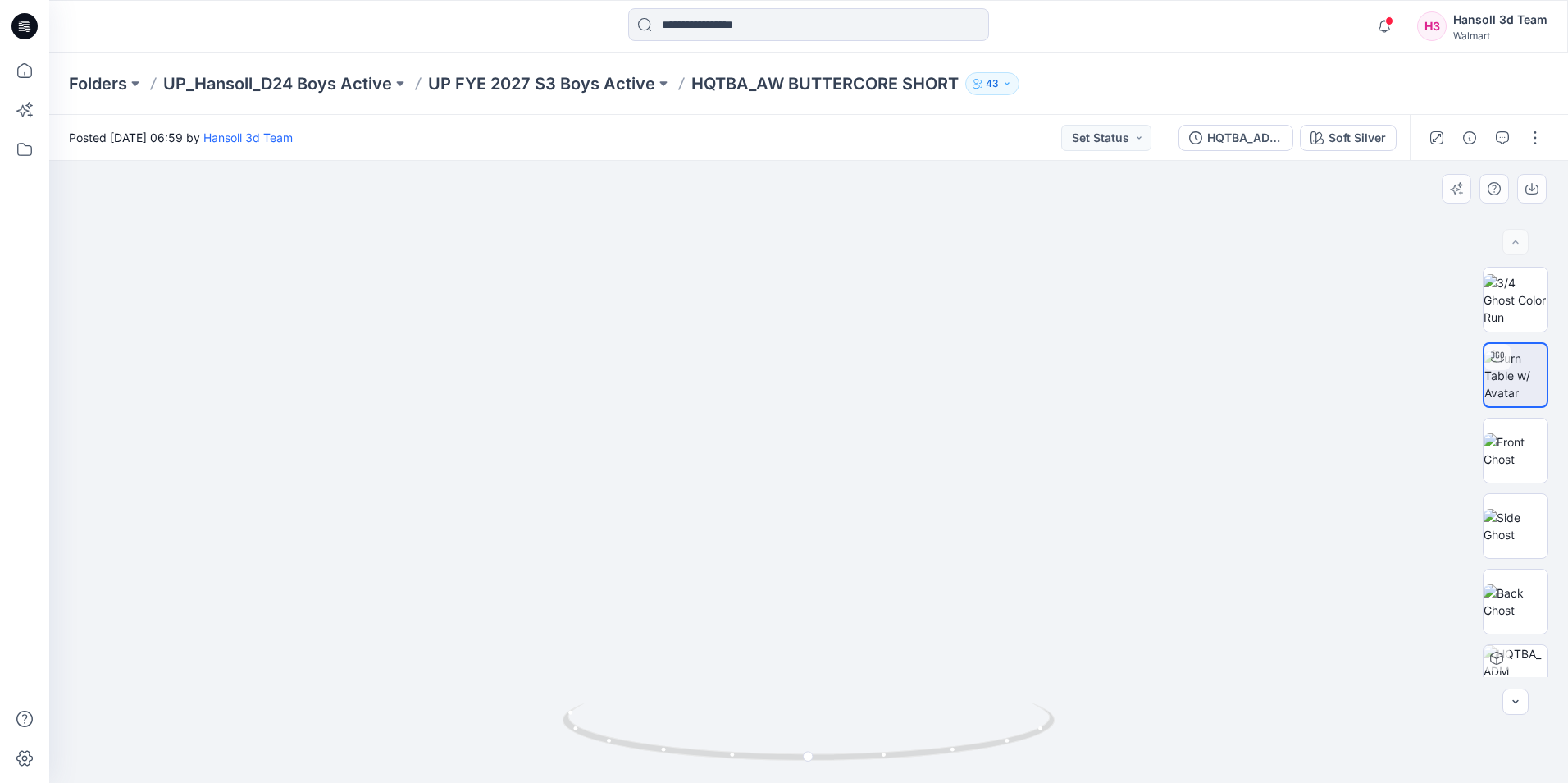
drag, startPoint x: 890, startPoint y: 626, endPoint x: 842, endPoint y: 479, distance: 154.6
click at [780, 86] on p "HQTBA_AW BUTTERCORE SHORT" at bounding box center [825, 84] width 267 height 23
click at [781, 77] on p "HQTBA_AW BUTTERCORE SHORT" at bounding box center [825, 84] width 267 height 23
click at [616, 82] on p "UP FYE 2027 S3 Boys Active" at bounding box center [542, 84] width 227 height 23
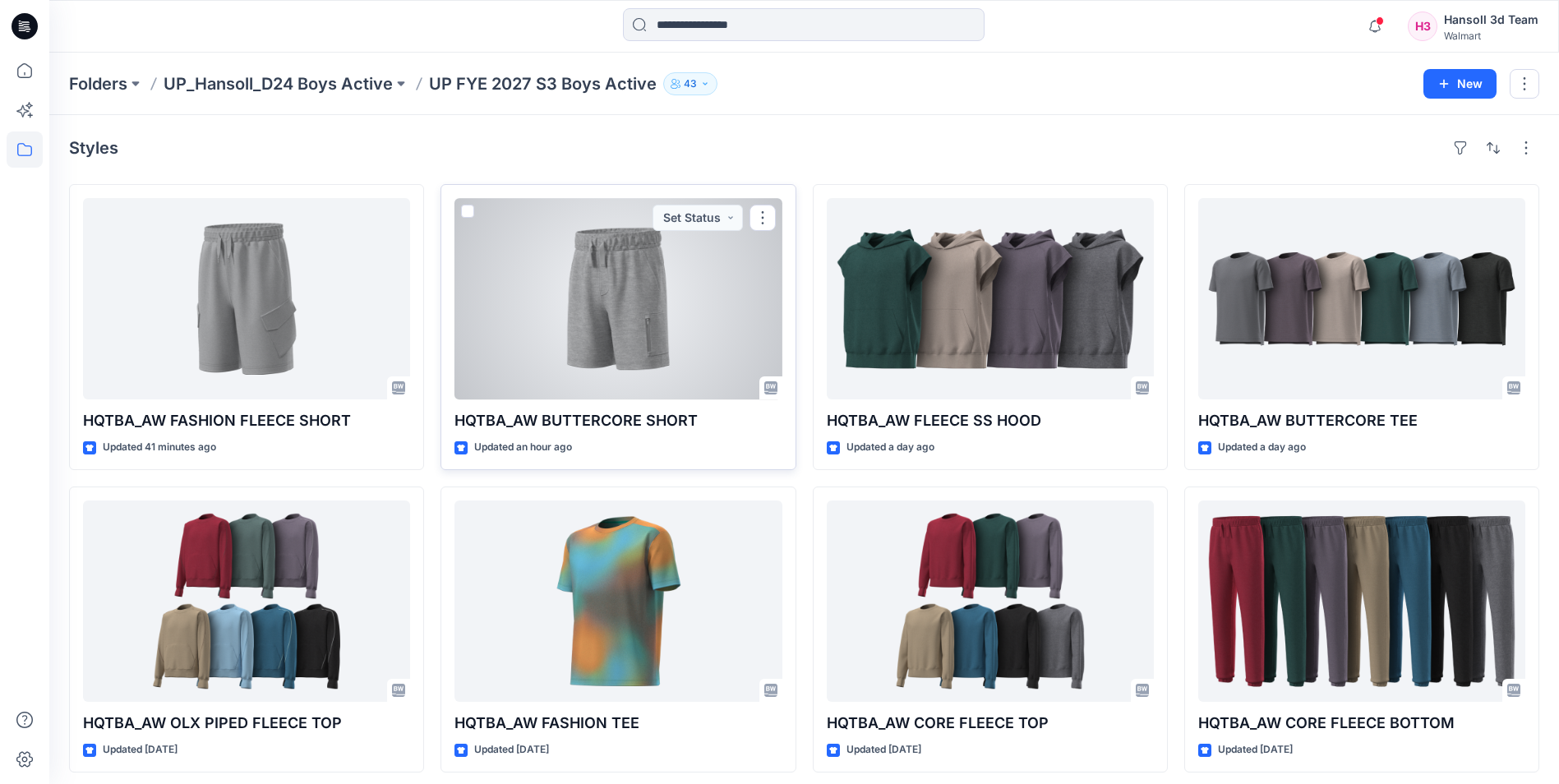
click at [644, 350] on div at bounding box center [618, 299] width 327 height 201
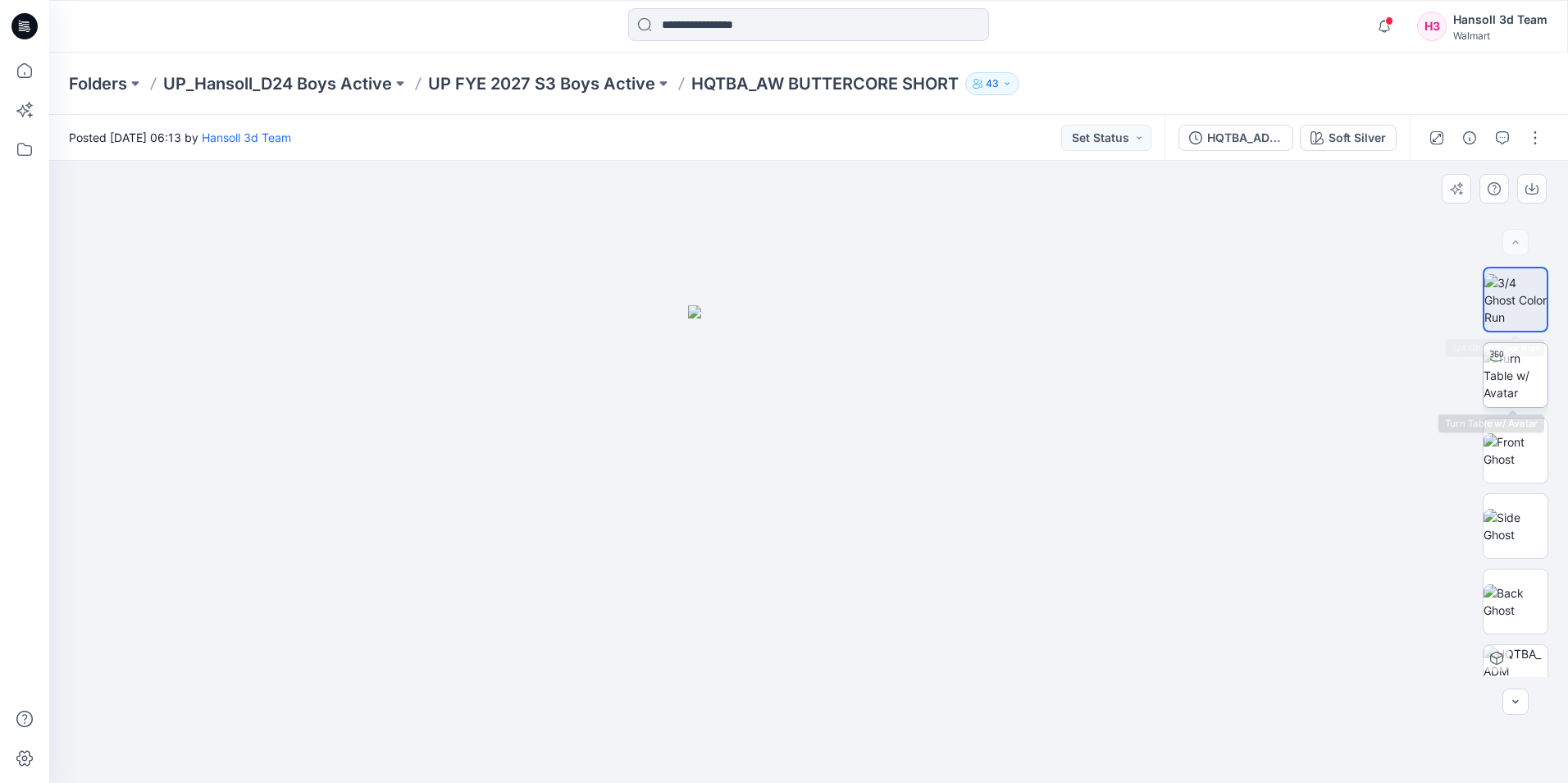
click at [1522, 371] on img at bounding box center [1515, 374] width 64 height 52
